Goal: Transaction & Acquisition: Purchase product/service

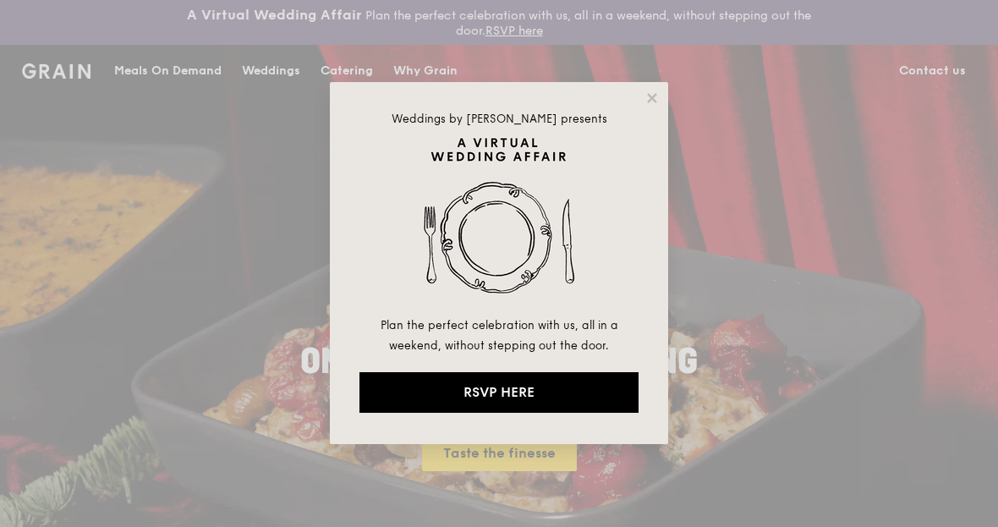
click at [652, 100] on icon at bounding box center [652, 98] width 15 height 15
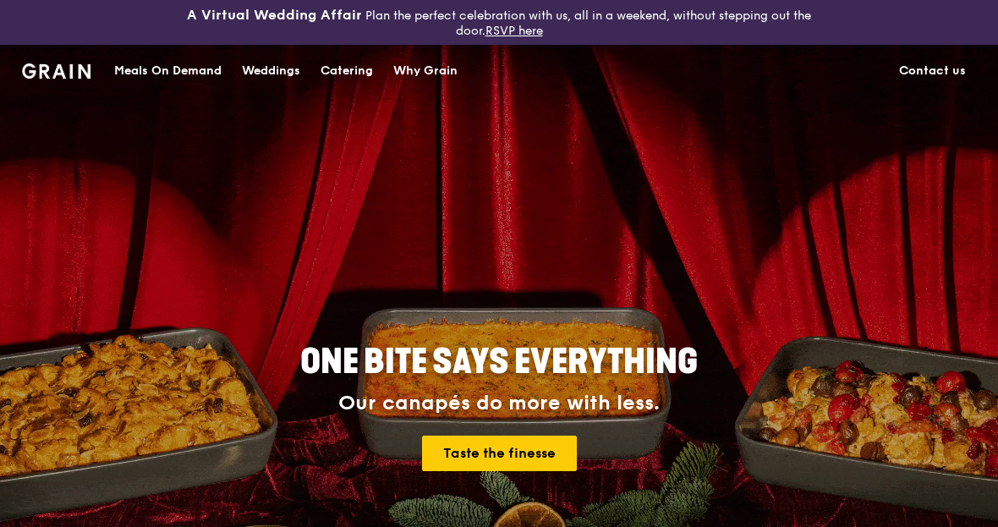
click at [347, 77] on div "Catering" at bounding box center [347, 71] width 52 height 51
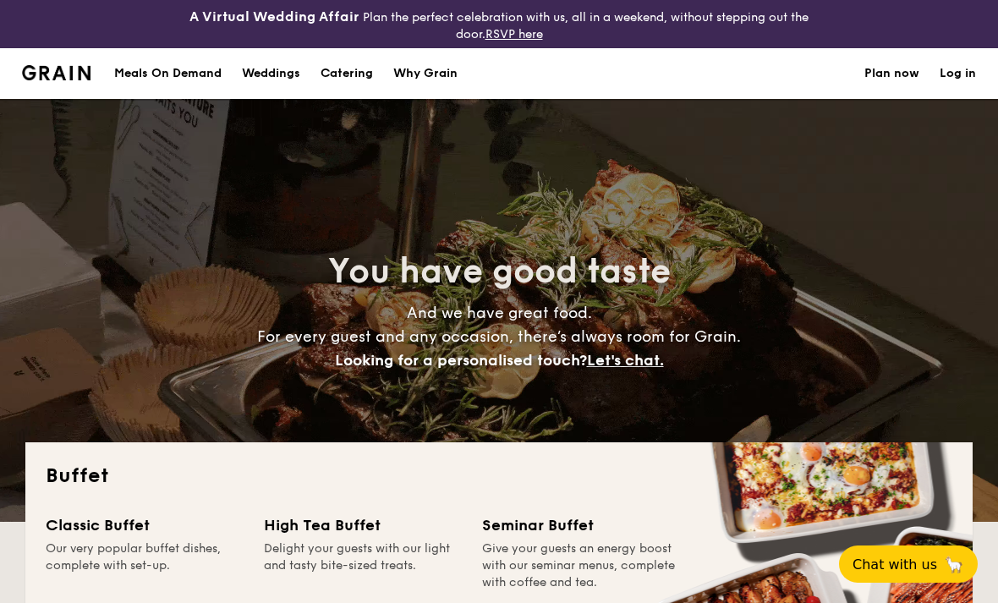
select select
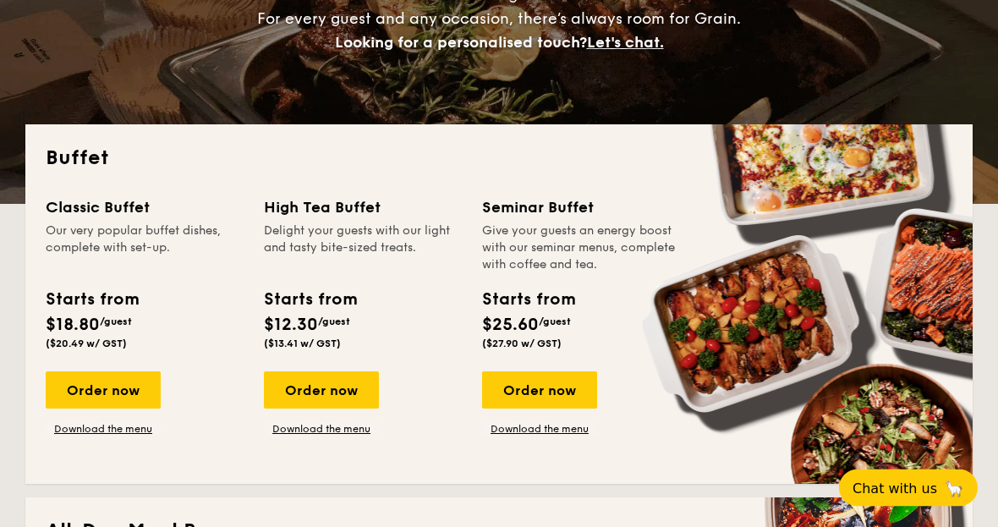
scroll to position [351, 0]
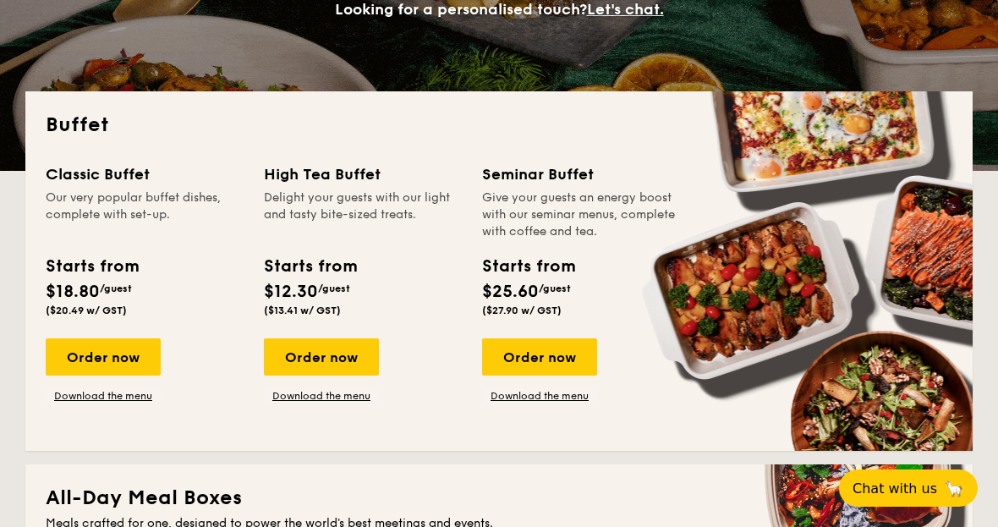
click at [93, 348] on div "Order now" at bounding box center [103, 356] width 115 height 37
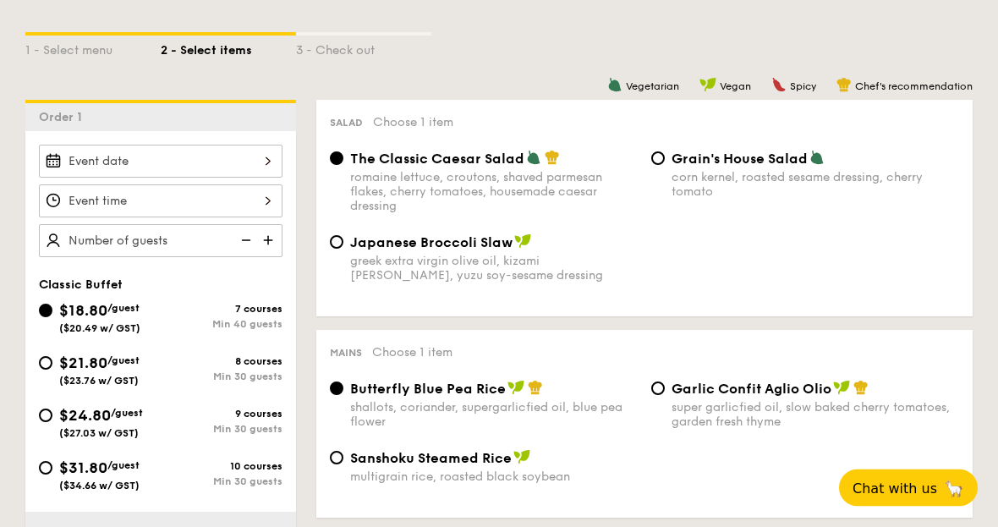
scroll to position [426, 0]
click at [667, 392] on div "Garlic Confit Aglio Olio super garlicfied oil, slow baked cherry tomatoes, gard…" at bounding box center [806, 404] width 322 height 49
click at [648, 377] on div "Mains Choose 1 item Butterfly Blue Pea Rice shallots, coriander, supergarlicfie…" at bounding box center [644, 424] width 657 height 188
click at [658, 383] on div "Mains Choose 1 item Butterfly Blue Pea Rice shallots, coriander, supergarlicfie…" at bounding box center [644, 424] width 657 height 188
click at [676, 397] on span "Garlic Confit Aglio Olio" at bounding box center [752, 389] width 160 height 16
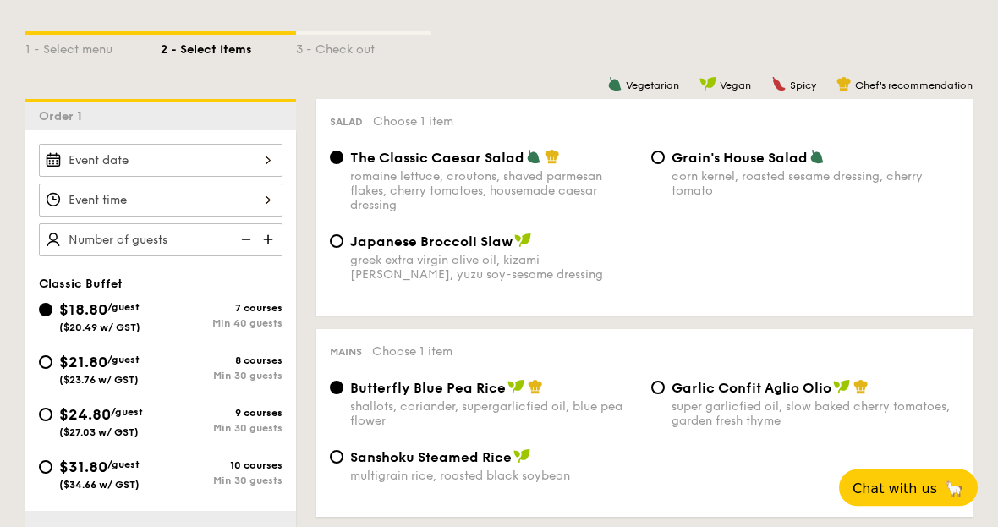
click at [665, 395] on input "Garlic Confit Aglio Olio super garlicfied oil, slow baked cherry tomatoes, gard…" at bounding box center [659, 389] width 14 height 14
radio input "true"
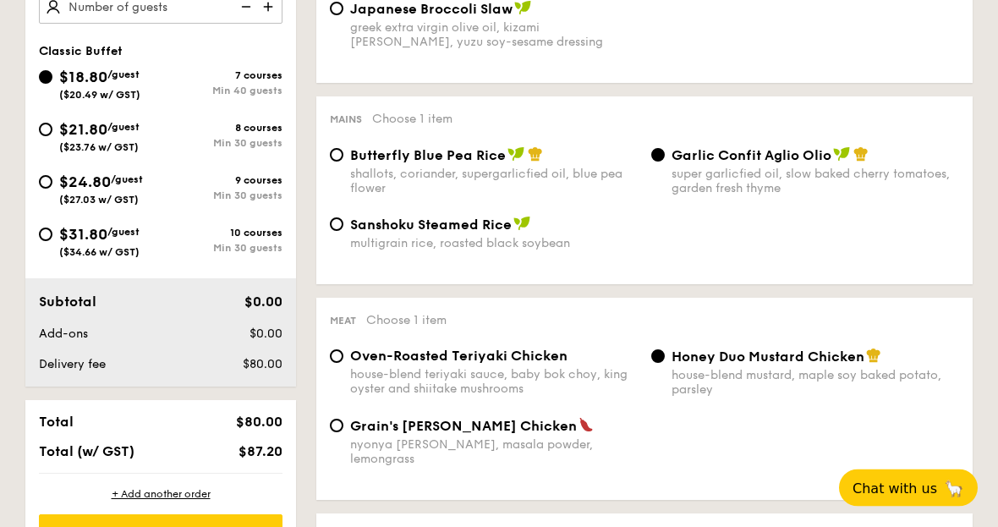
scroll to position [659, 0]
click at [338, 432] on input "Grain's [PERSON_NAME] Chicken nyonya [PERSON_NAME], masala powder, lemongrass" at bounding box center [337, 426] width 14 height 14
radio input "true"
